Goal: Task Accomplishment & Management: Use online tool/utility

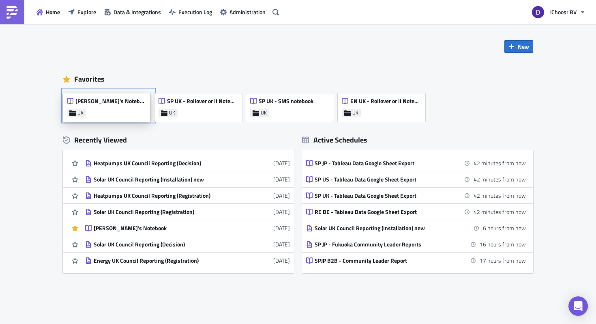
click at [109, 116] on div "Dan's Notebook UK" at bounding box center [107, 107] width 88 height 28
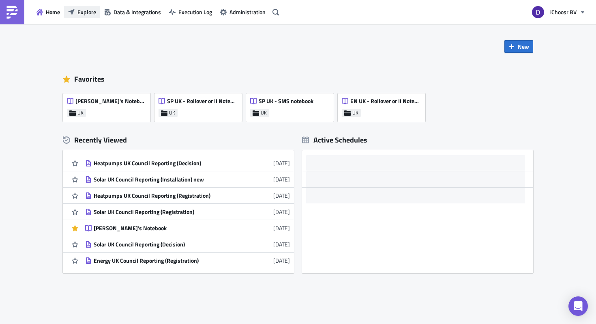
click at [87, 13] on span "Explore" at bounding box center [86, 12] width 19 height 9
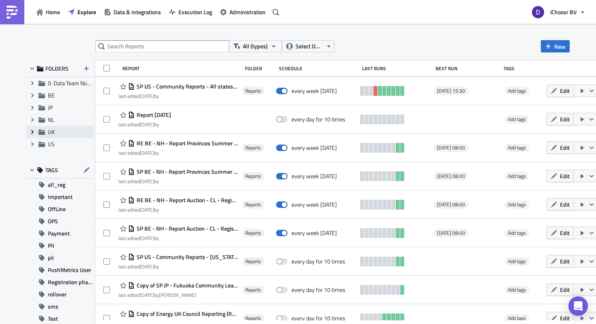
click at [34, 132] on icon "Expand group" at bounding box center [32, 132] width 6 height 6
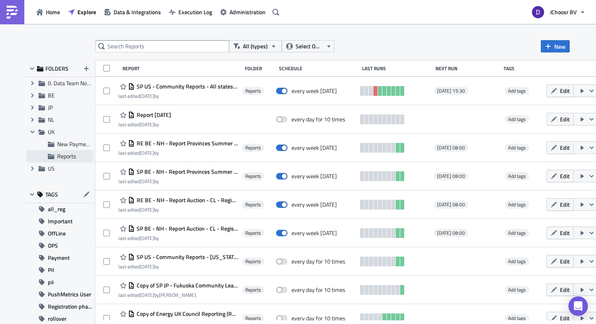
click at [65, 155] on span "Reports" at bounding box center [66, 156] width 19 height 9
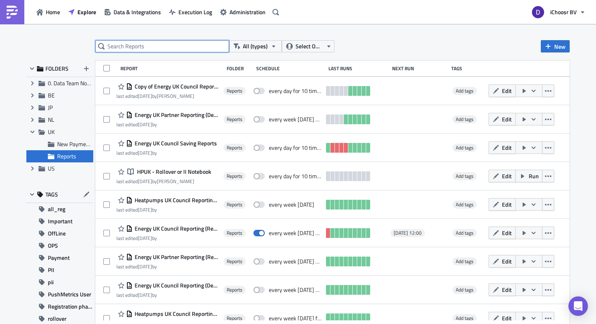
click at [142, 50] on input "text" at bounding box center [162, 46] width 134 height 12
type input "SOLAr"
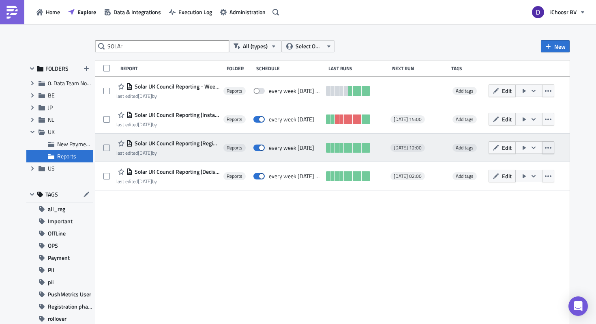
click at [552, 148] on icon "button" at bounding box center [548, 147] width 6 height 6
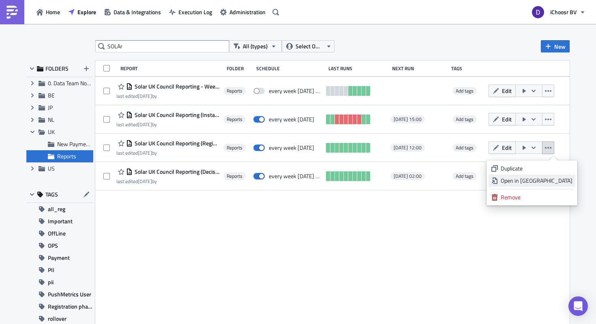
click at [531, 181] on div "Open in New Tab" at bounding box center [537, 180] width 72 height 8
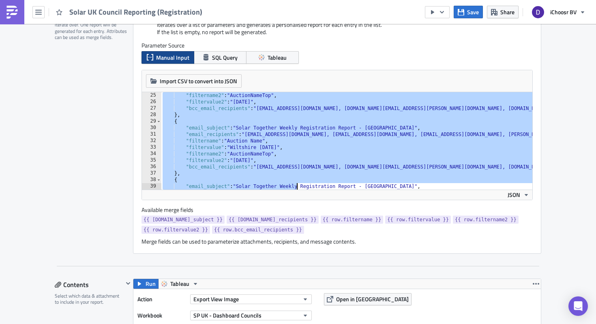
scroll to position [221, 0]
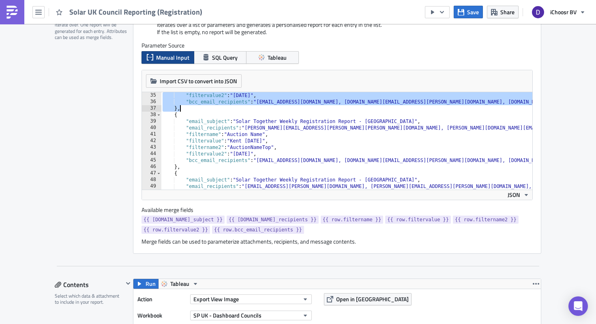
drag, startPoint x: 185, startPoint y: 101, endPoint x: 247, endPoint y: 109, distance: 62.1
type textarea ""bcc_email_recipients": "[EMAIL_ADDRESS][DOMAIN_NAME], [DOMAIN_NAME][EMAIL_ADDR…"
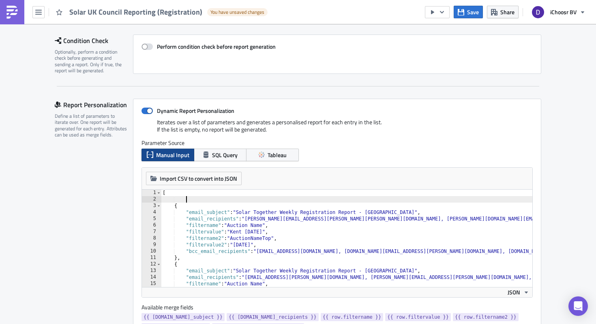
scroll to position [113, 0]
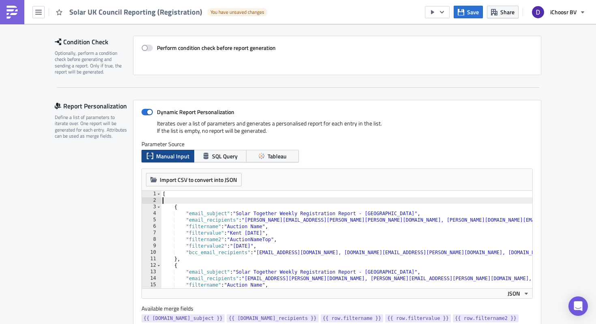
type textarea "["
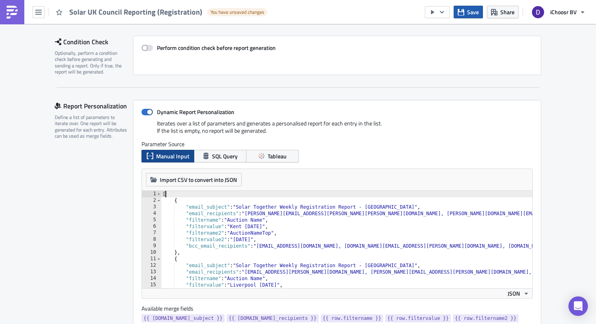
click at [468, 11] on span "Save" at bounding box center [473, 12] width 12 height 9
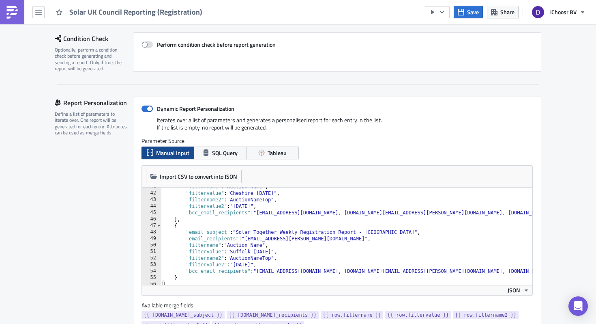
scroll to position [0, 0]
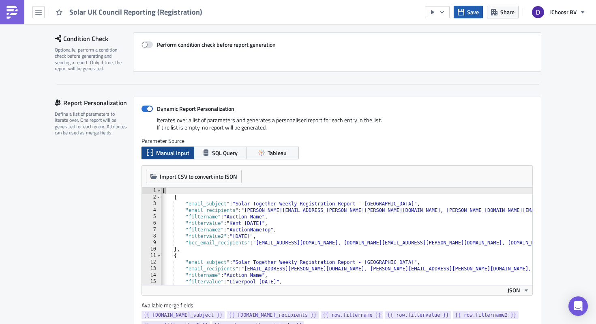
click at [462, 13] on icon "button" at bounding box center [461, 12] width 6 height 6
